Goal: Communication & Community: Ask a question

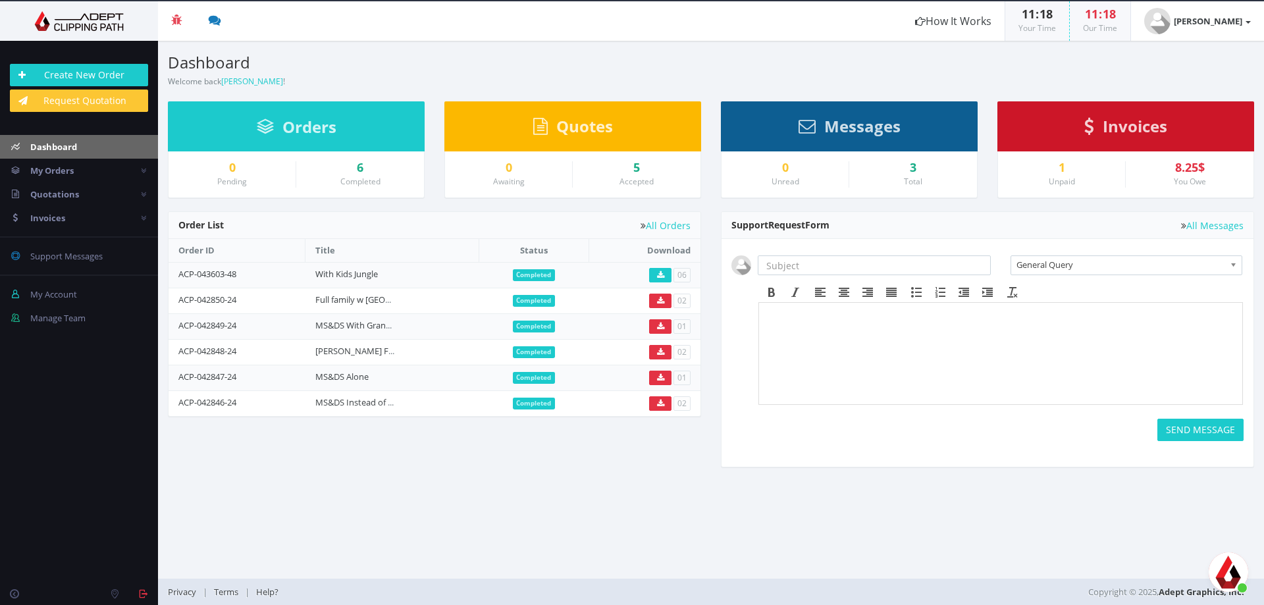
scroll to position [2915, 0]
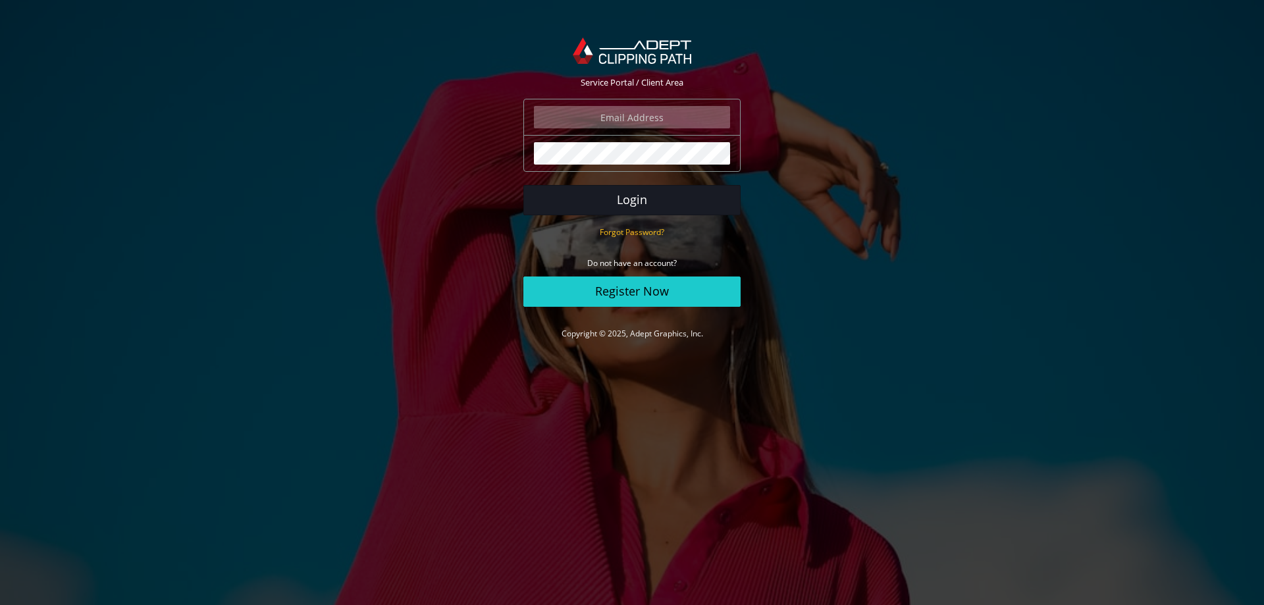
type input "daniel@terem.com"
click at [639, 202] on button "Login" at bounding box center [632, 200] width 217 height 30
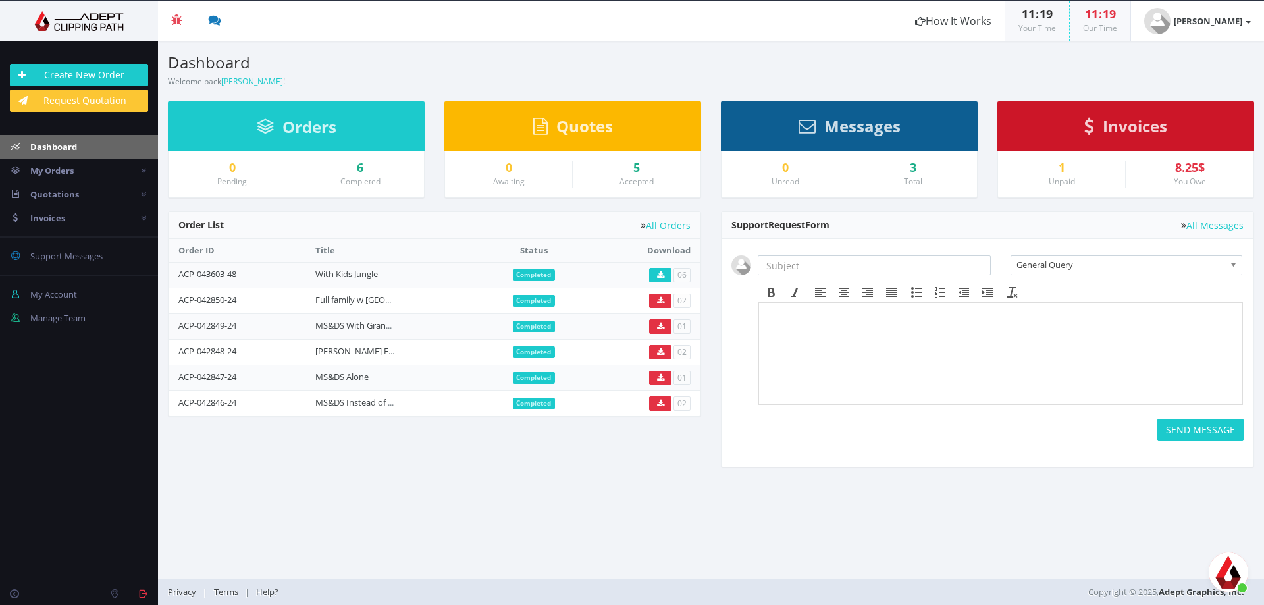
scroll to position [2915, 0]
click at [909, 176] on small "Total" at bounding box center [913, 181] width 18 height 11
click at [871, 134] on span "Messages" at bounding box center [863, 126] width 76 height 22
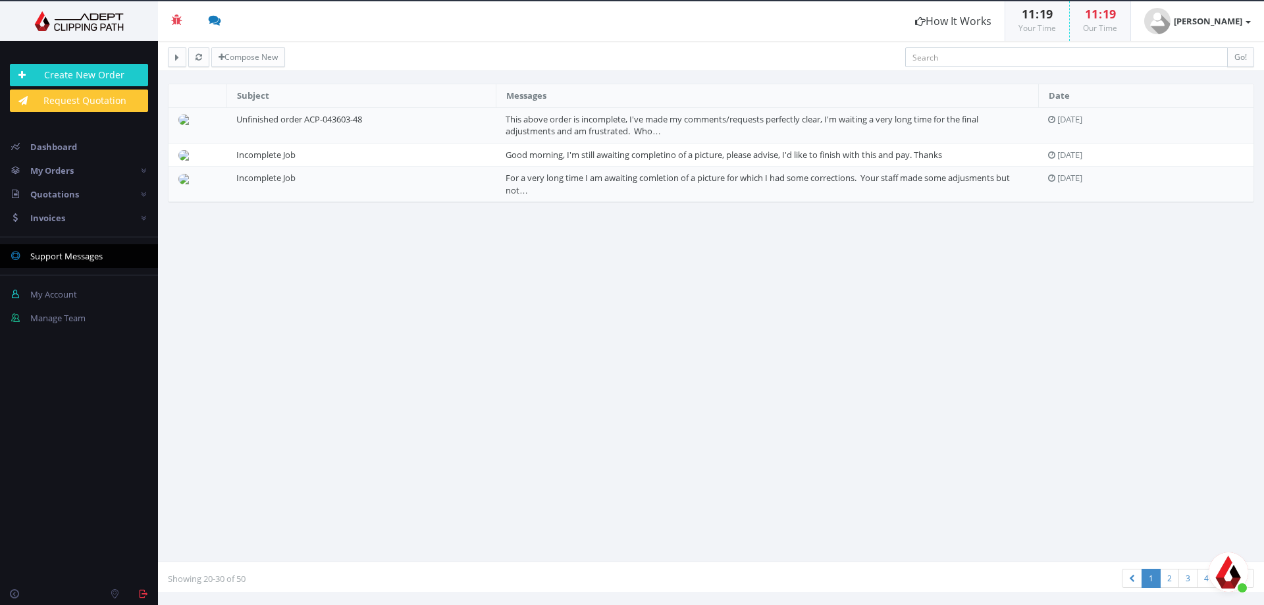
scroll to position [2915, 0]
